Goal: Information Seeking & Learning: Learn about a topic

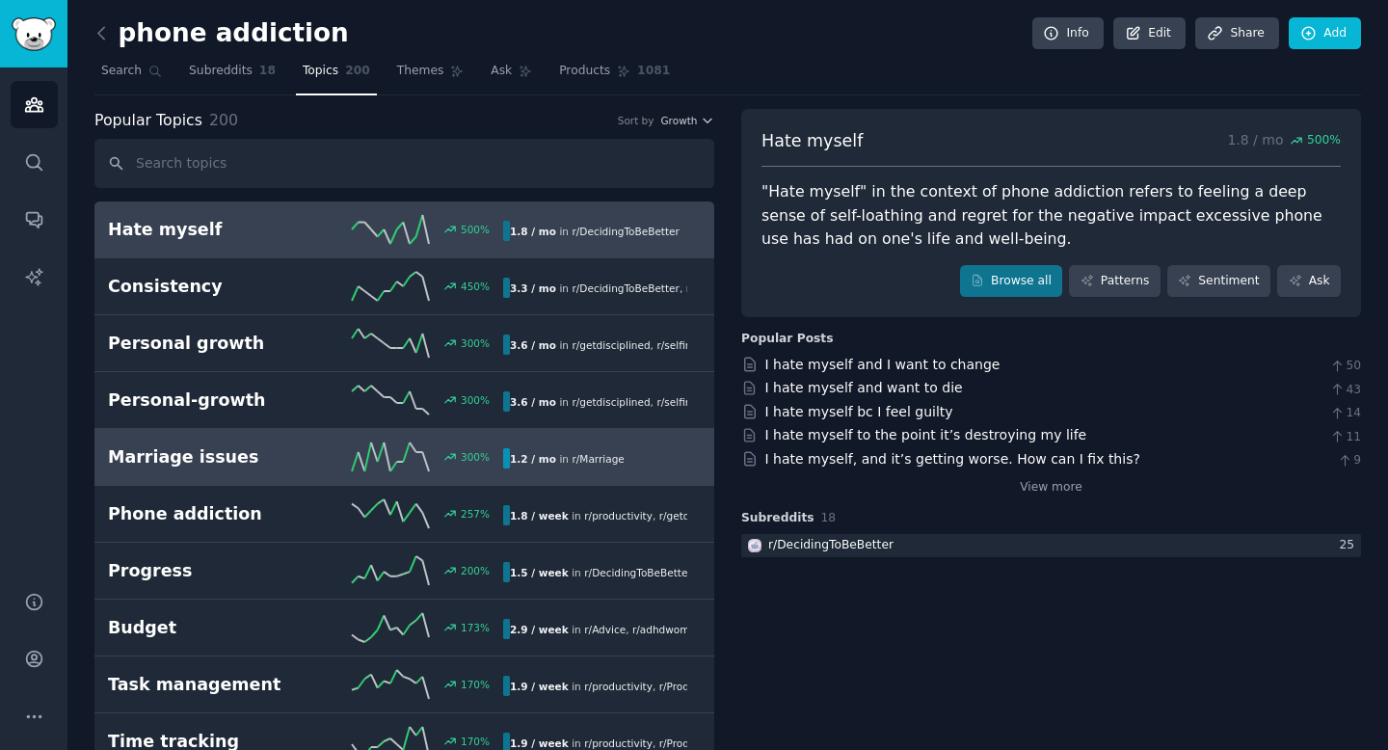
click at [223, 463] on h2 "Marriage issues" at bounding box center [207, 457] width 198 height 24
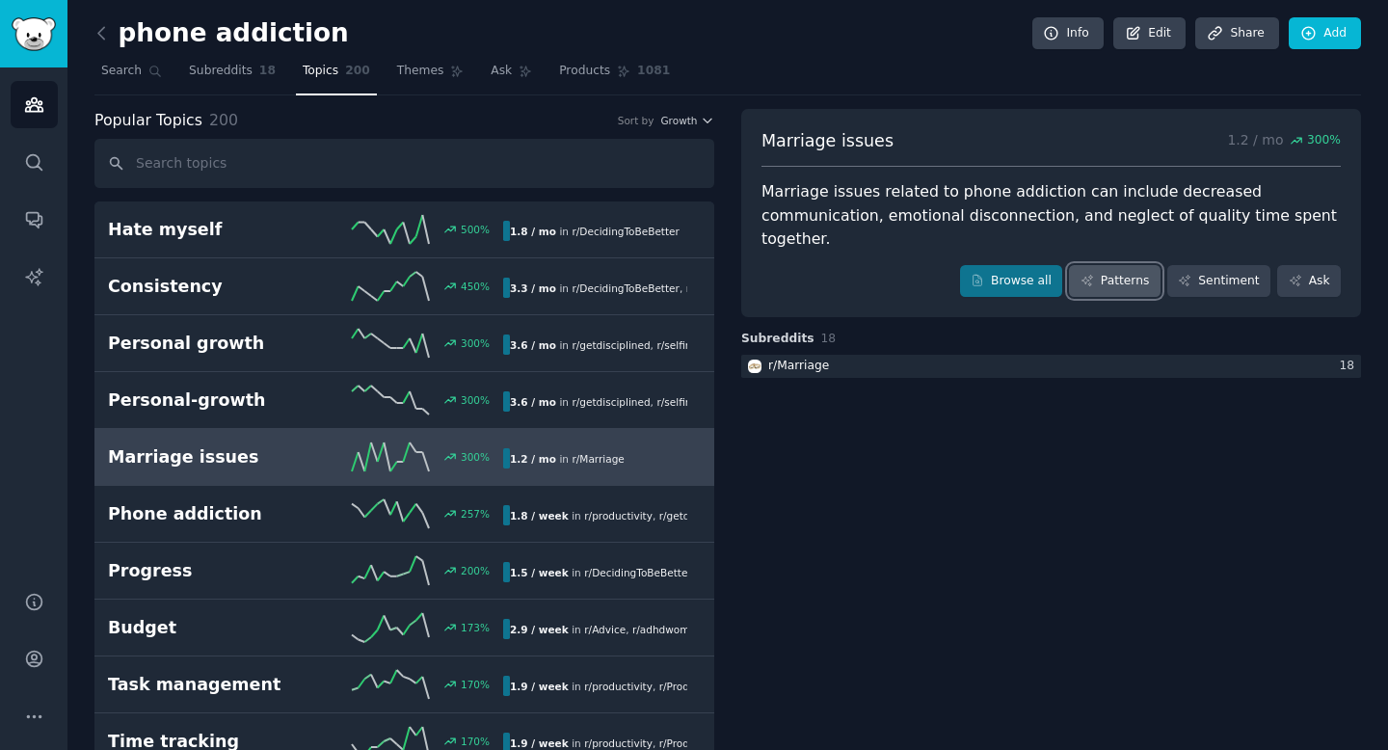
click at [1098, 265] on link "Patterns" at bounding box center [1114, 281] width 91 height 33
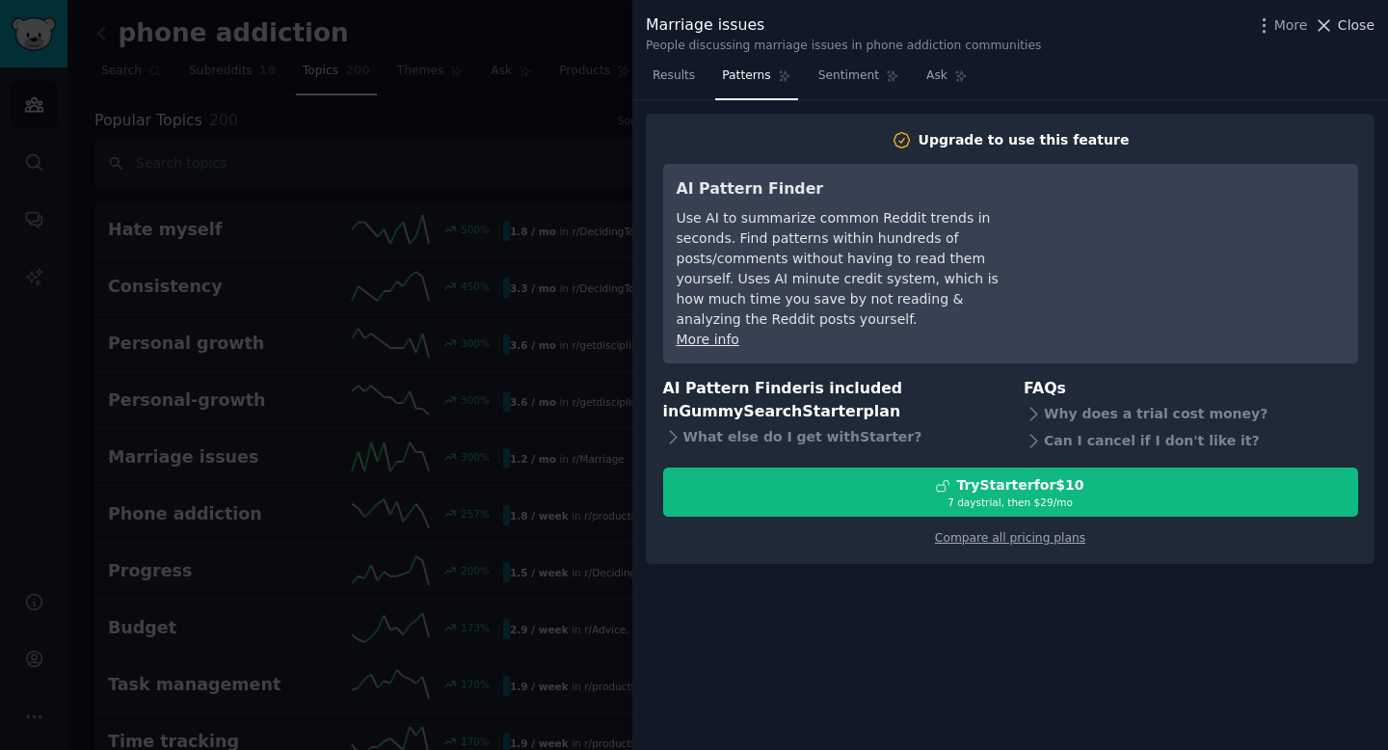
click at [1360, 19] on span "Close" at bounding box center [1355, 25] width 37 height 20
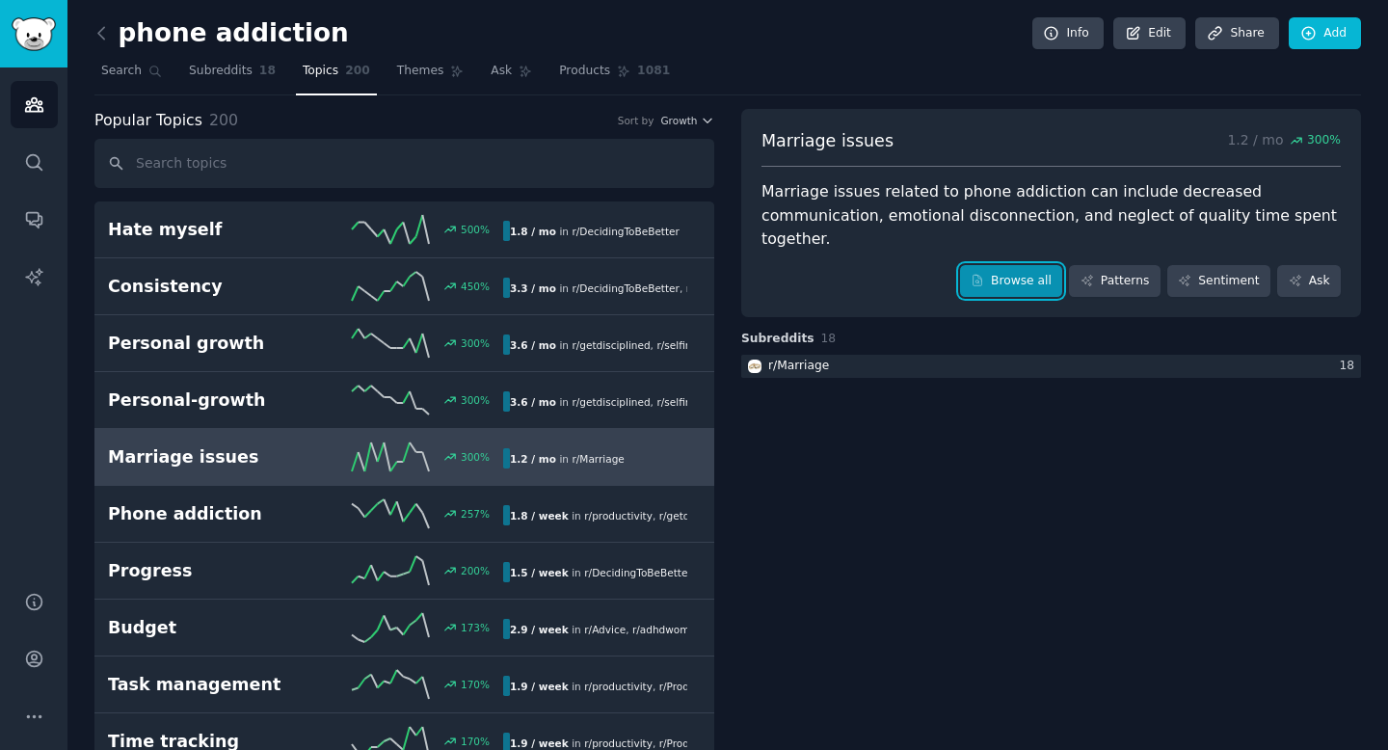
click at [1036, 267] on link "Browse all" at bounding box center [1011, 281] width 103 height 33
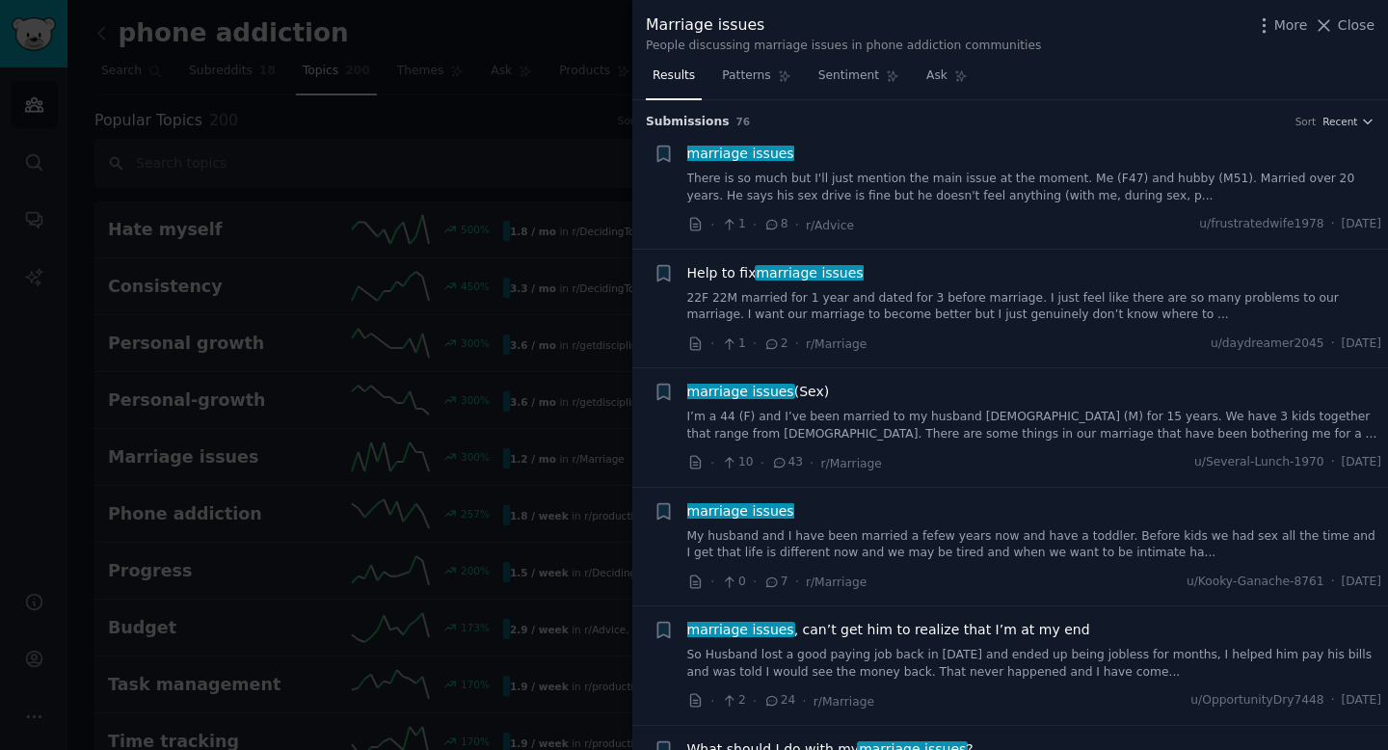
click at [1354, 111] on div "Submission s 76 Sort Recent" at bounding box center [1010, 115] width 728 height 31
click at [1350, 117] on span "Recent" at bounding box center [1339, 121] width 35 height 13
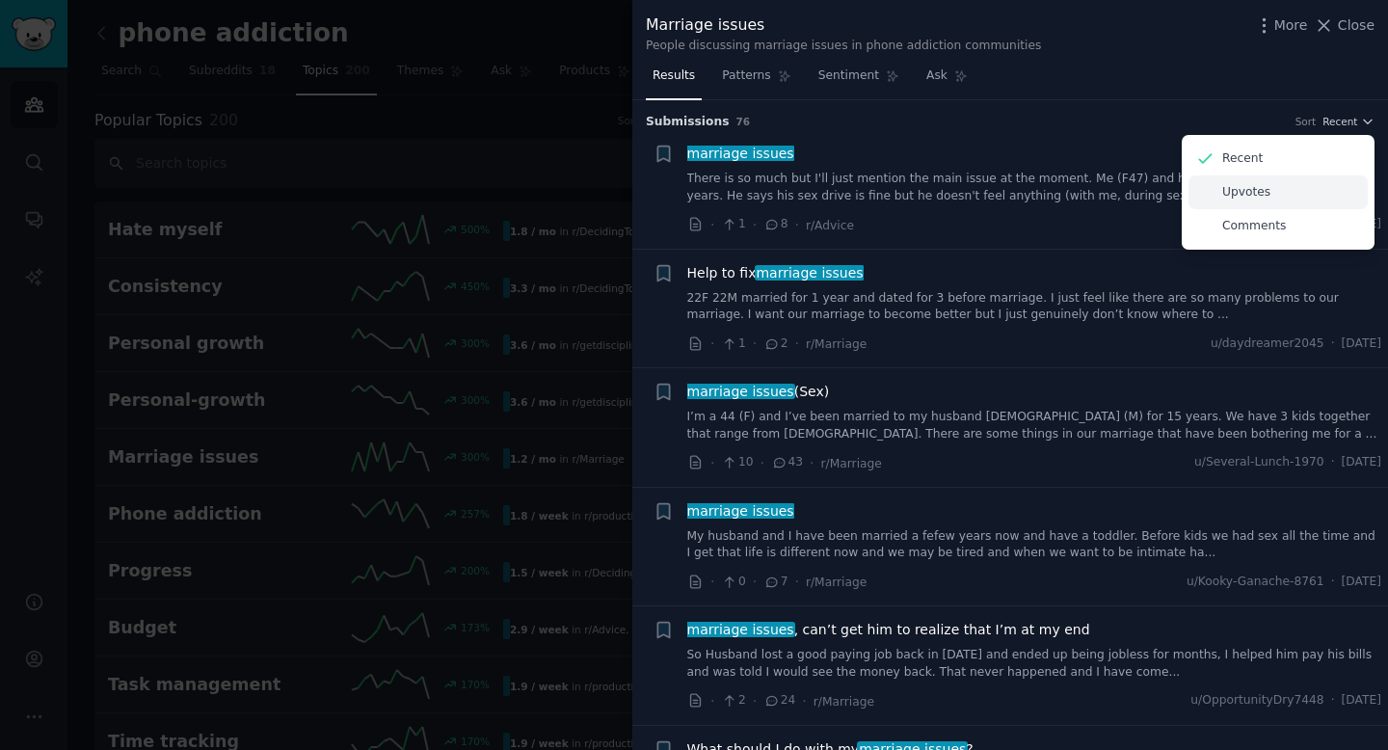
click at [1258, 200] on div "Upvotes" at bounding box center [1277, 192] width 179 height 34
